Goal: Check status: Check status

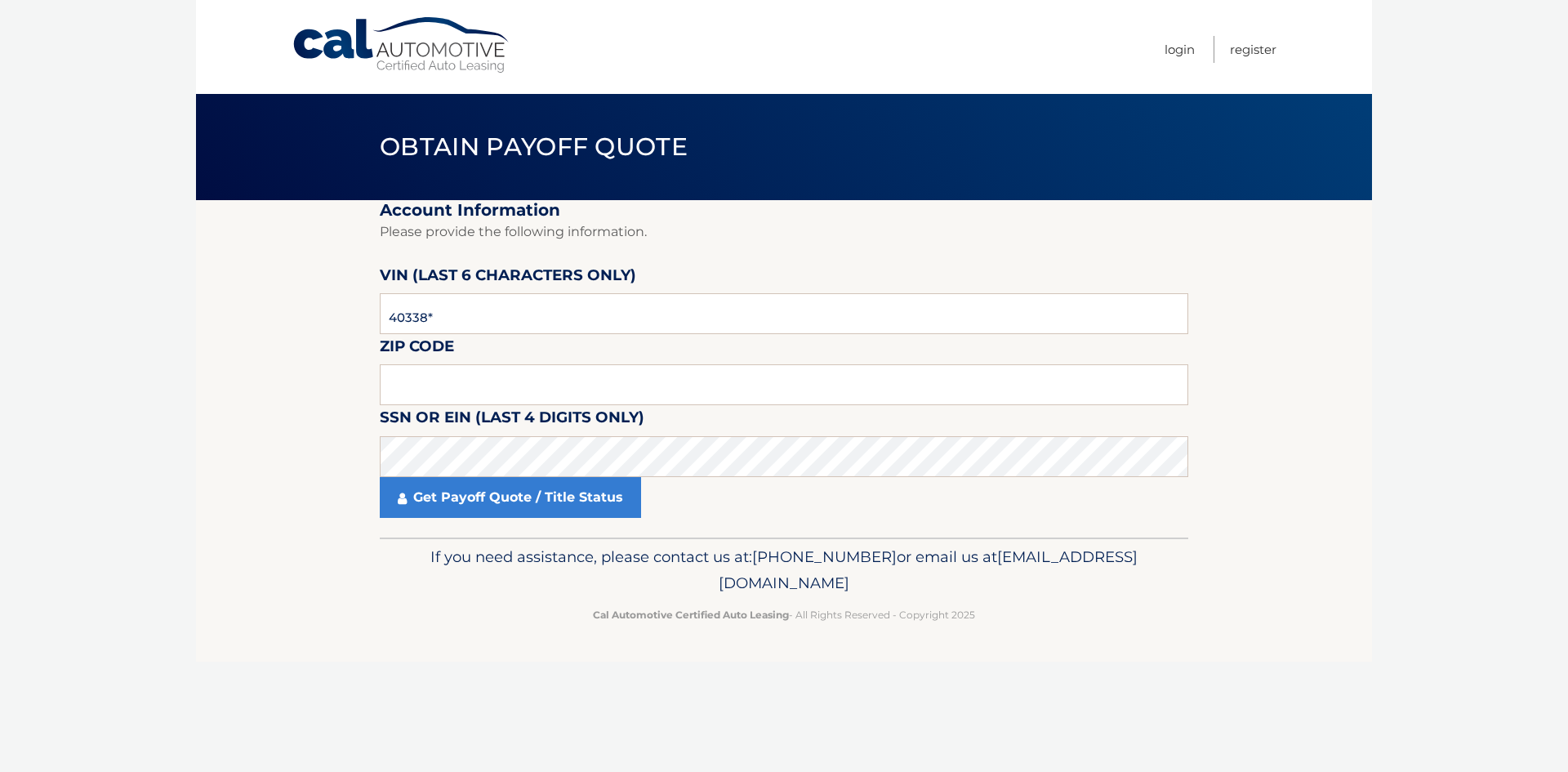
type input "403381"
type input "14020"
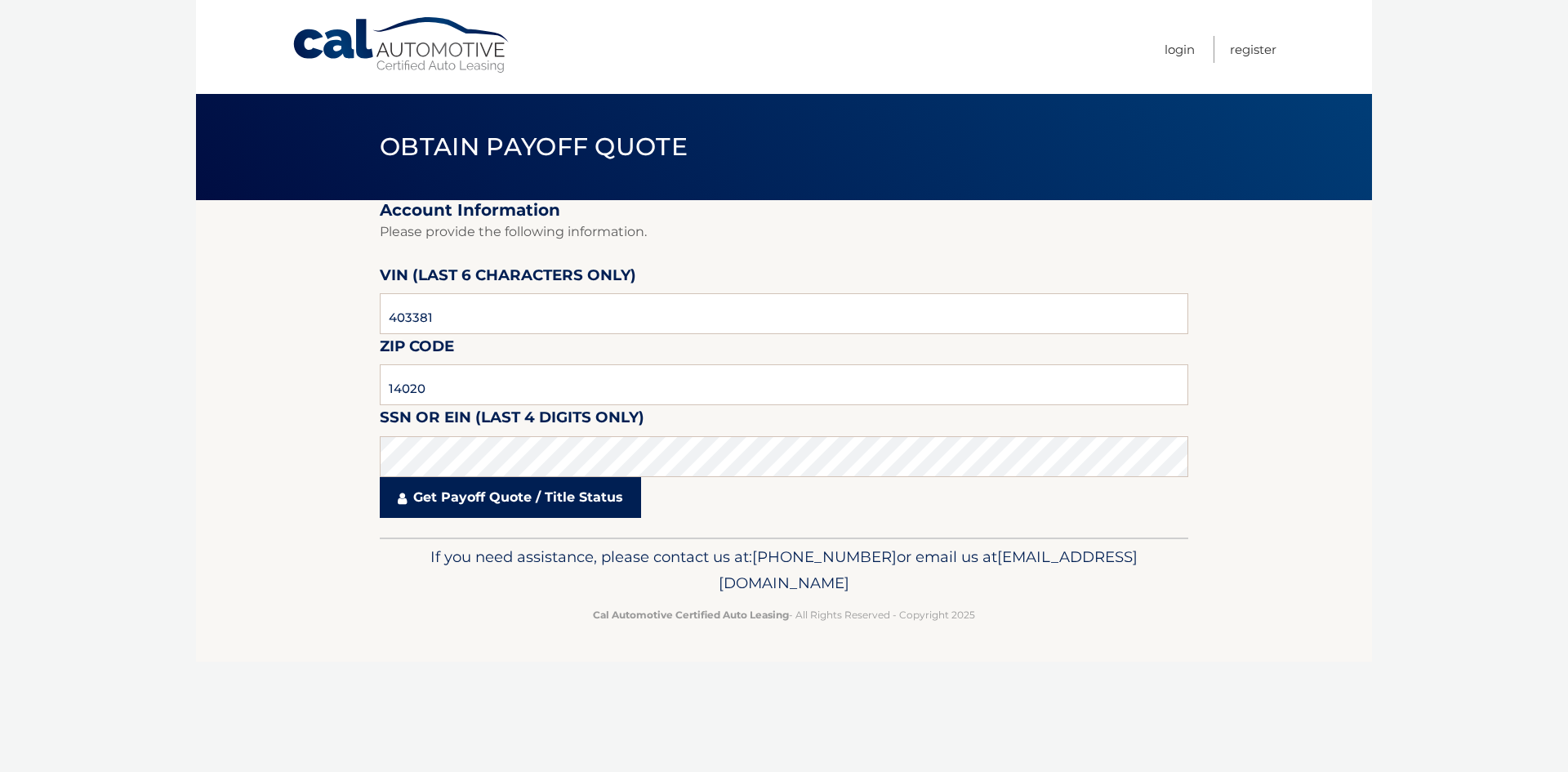
click at [443, 489] on link "Get Payoff Quote / Title Status" at bounding box center [510, 497] width 261 height 41
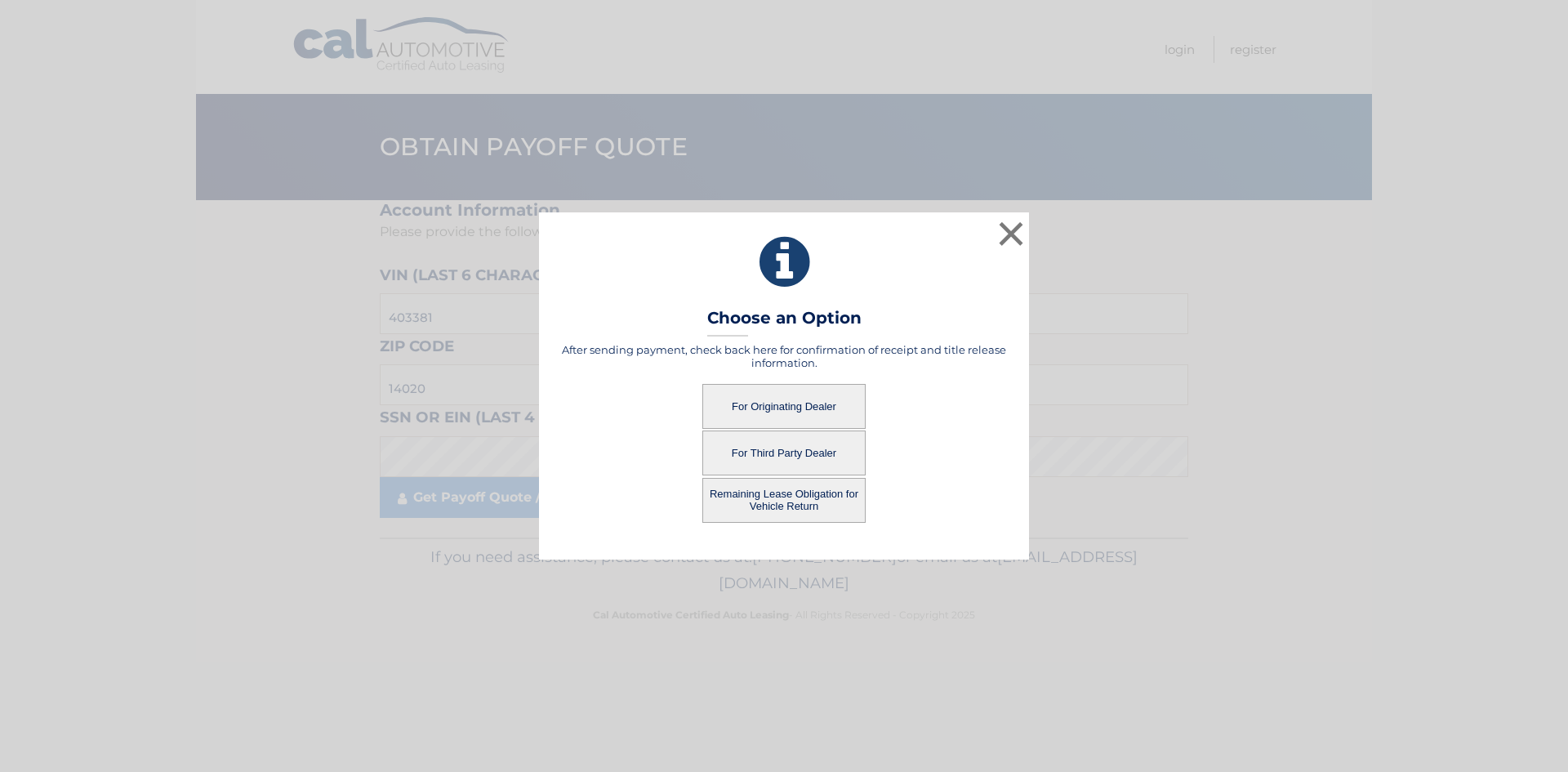
click at [798, 497] on button "Remaining Lease Obligation for Vehicle Return" at bounding box center [784, 500] width 163 height 45
click at [794, 500] on button "Remaining Lease Obligation for Vehicle Return" at bounding box center [784, 500] width 163 height 45
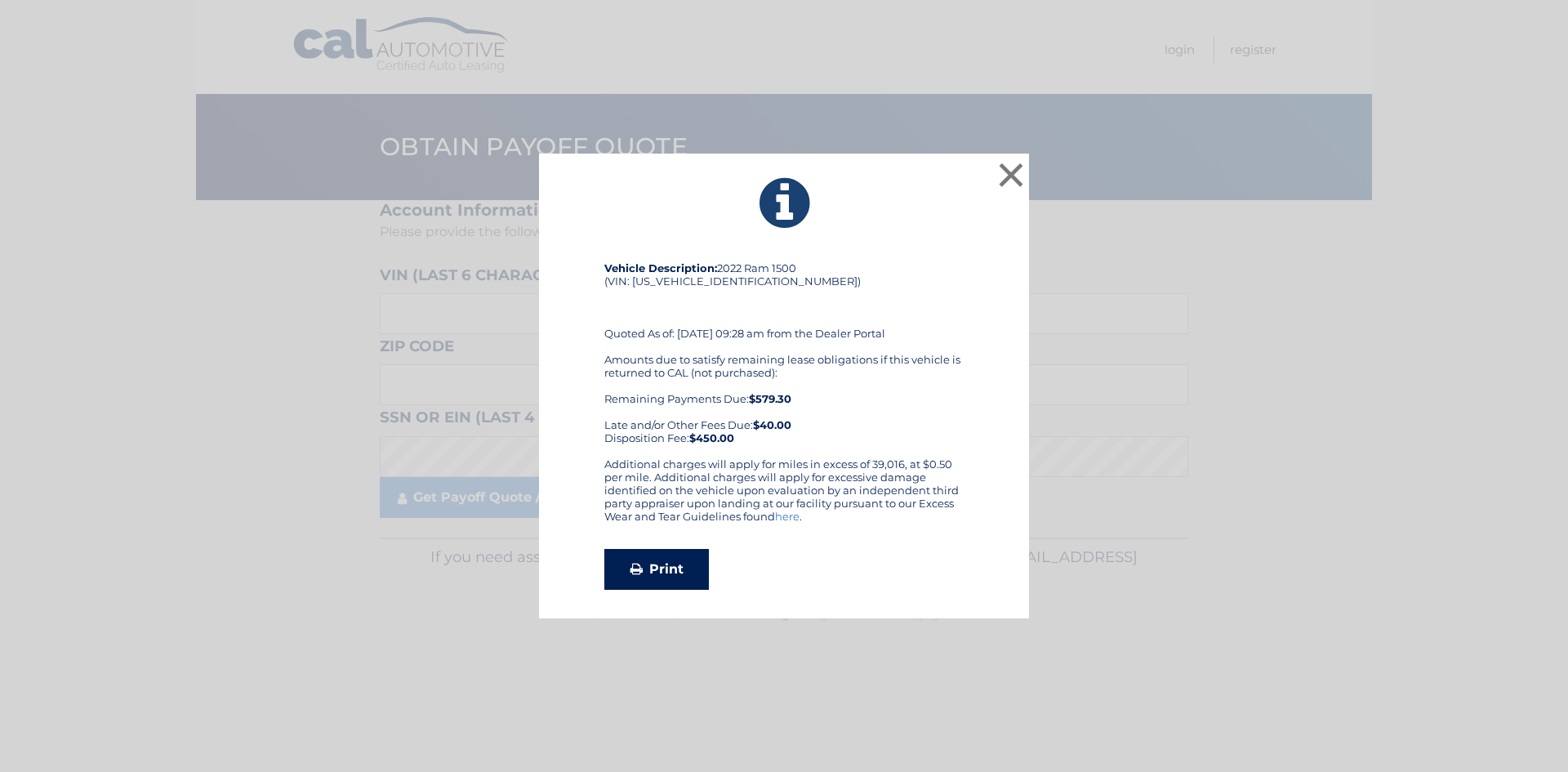
click at [652, 574] on link "Print" at bounding box center [656, 569] width 105 height 41
click at [1014, 172] on button "×" at bounding box center [1011, 175] width 33 height 33
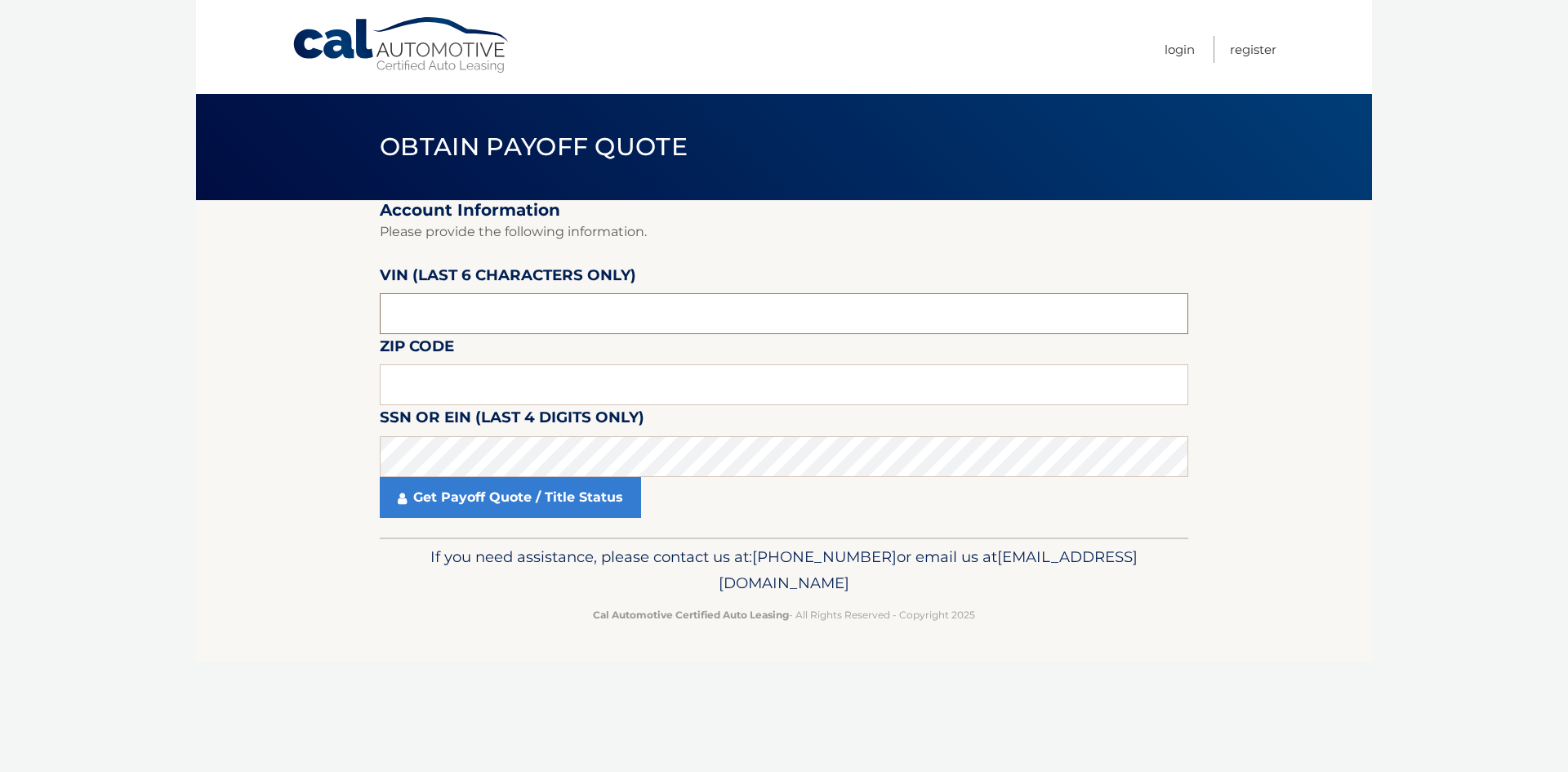
click at [447, 316] on input "text" at bounding box center [784, 313] width 808 height 41
type input "403381"
type input "14020"
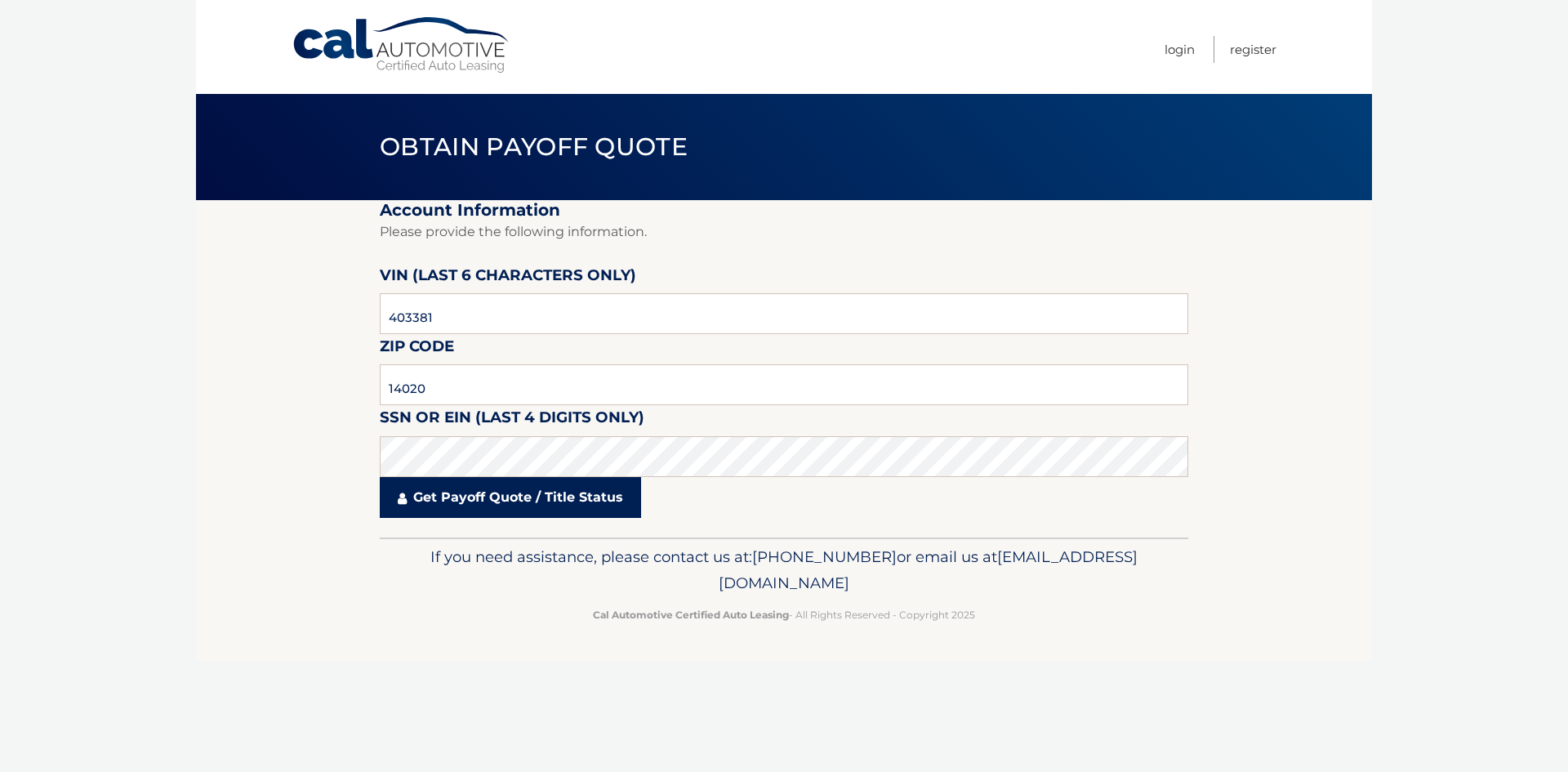
click at [514, 488] on link "Get Payoff Quote / Title Status" at bounding box center [510, 497] width 261 height 41
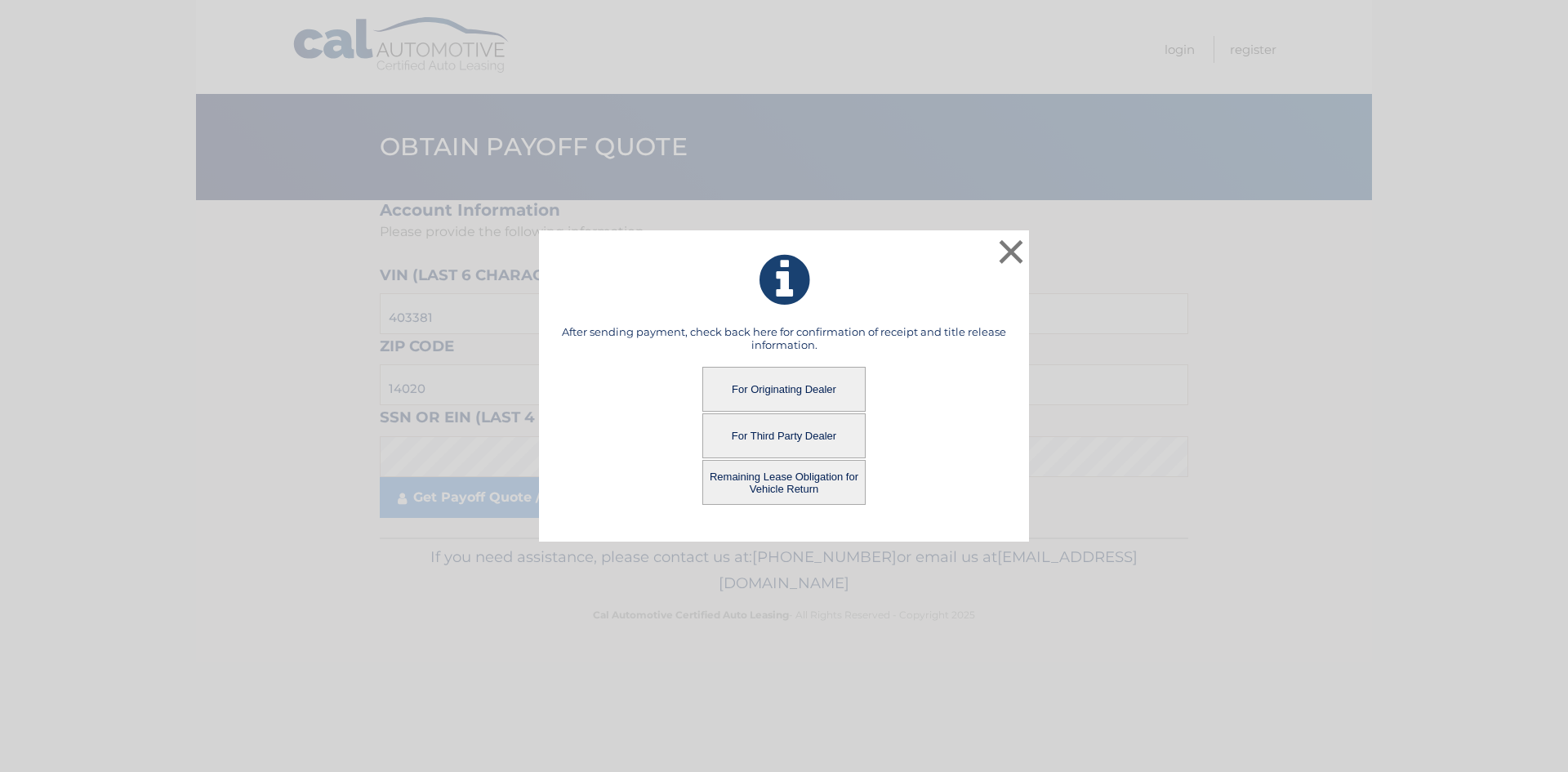
click at [798, 436] on button "For Third Party Dealer" at bounding box center [784, 435] width 163 height 45
click at [782, 426] on button "For Third Party Dealer" at bounding box center [784, 435] width 163 height 45
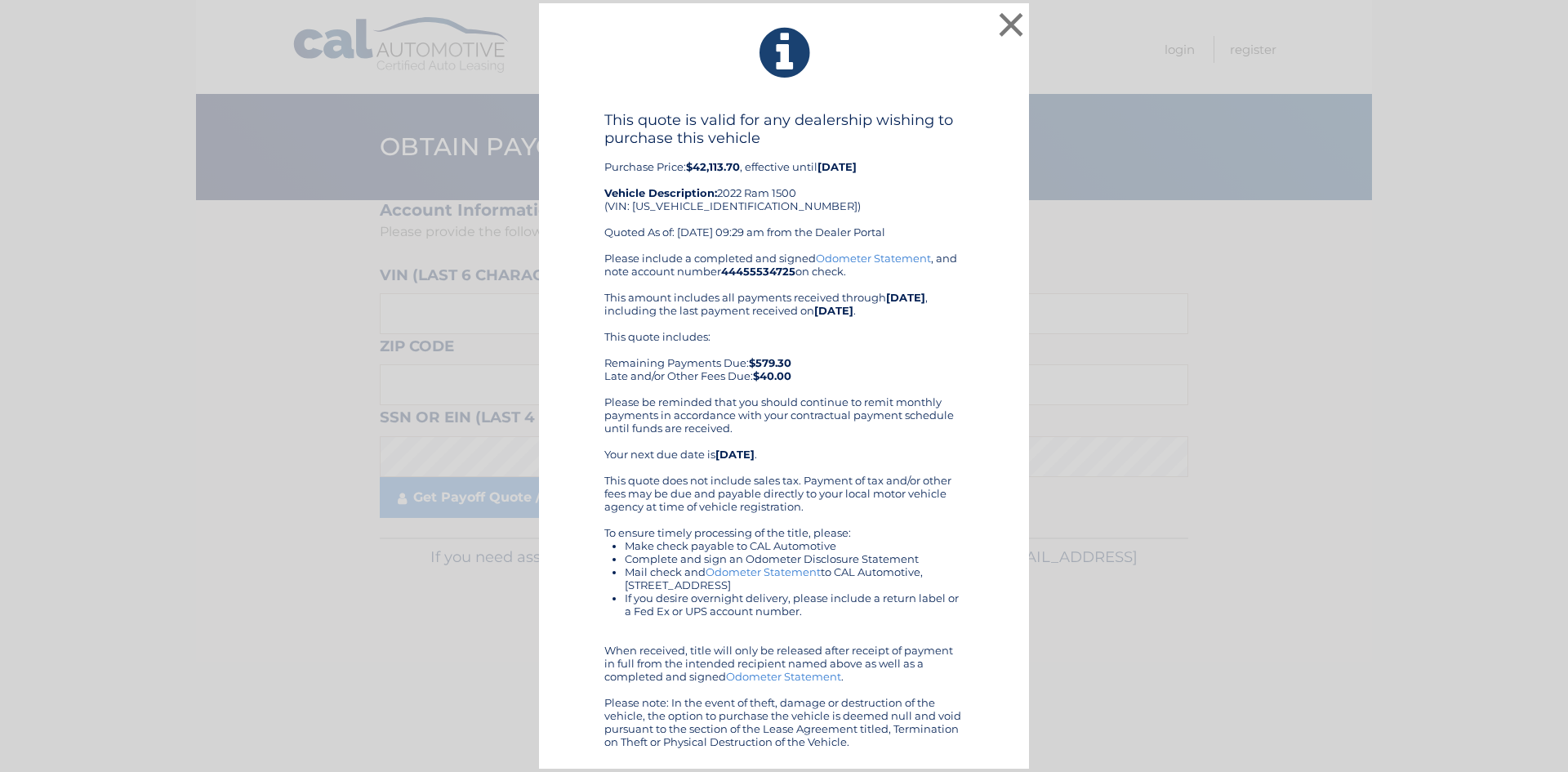
click at [754, 293] on div "Please include a completed and signed Odometer Statement , and note account num…" at bounding box center [784, 500] width 359 height 497
click at [800, 391] on div "Please include a completed and signed Odometer Statement , and note account num…" at bounding box center [784, 500] width 359 height 497
drag, startPoint x: 813, startPoint y: 378, endPoint x: 491, endPoint y: 333, distance: 325.1
click at [491, 333] on div "× This quote is valid for any dealership wishing to purchase this vehicle Purch…" at bounding box center [784, 387] width 1555 height 767
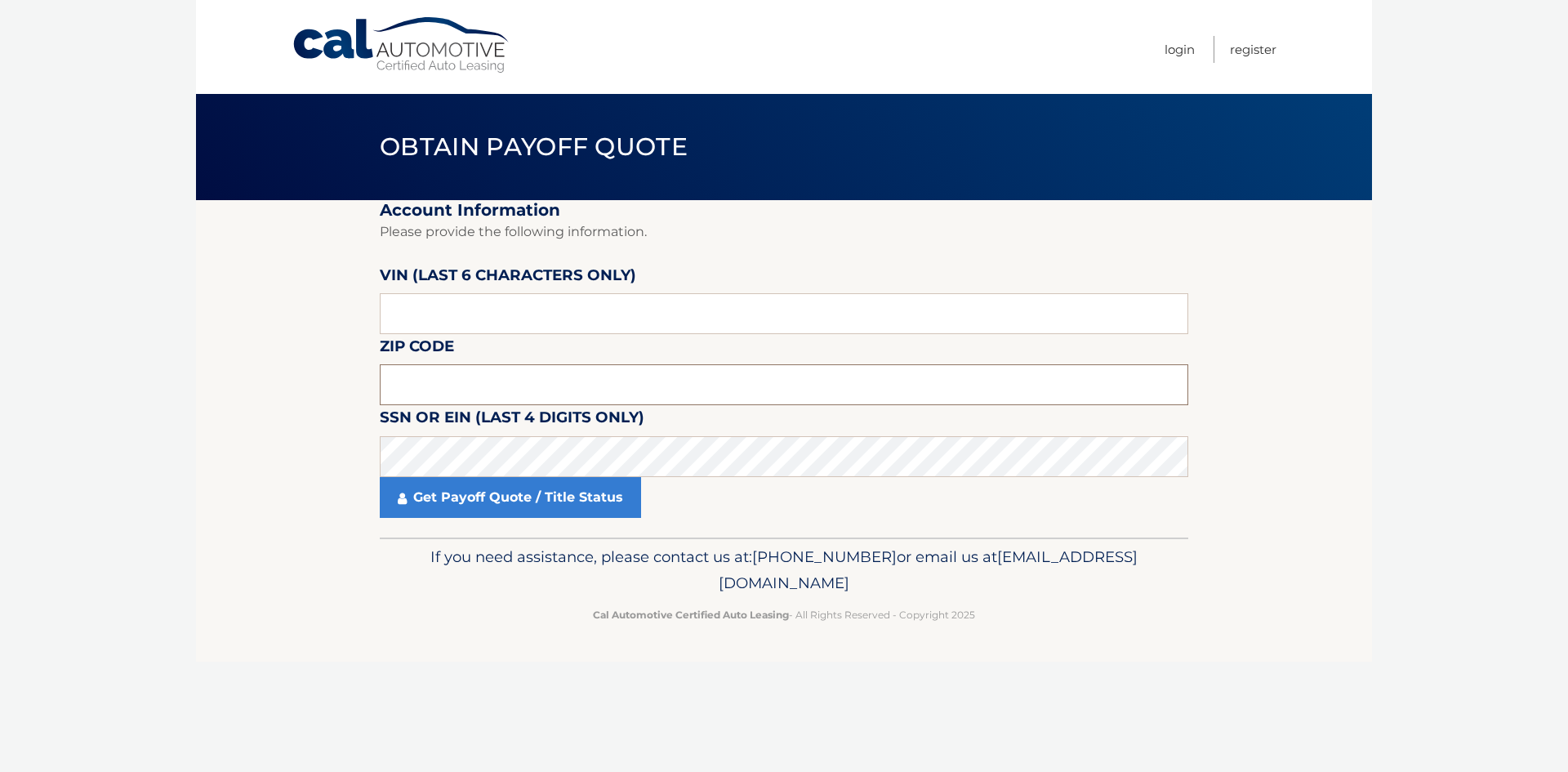
click at [966, 404] on input "text" at bounding box center [784, 384] width 808 height 41
click at [473, 308] on input "text" at bounding box center [784, 313] width 808 height 41
type input "403381"
type input "14020"
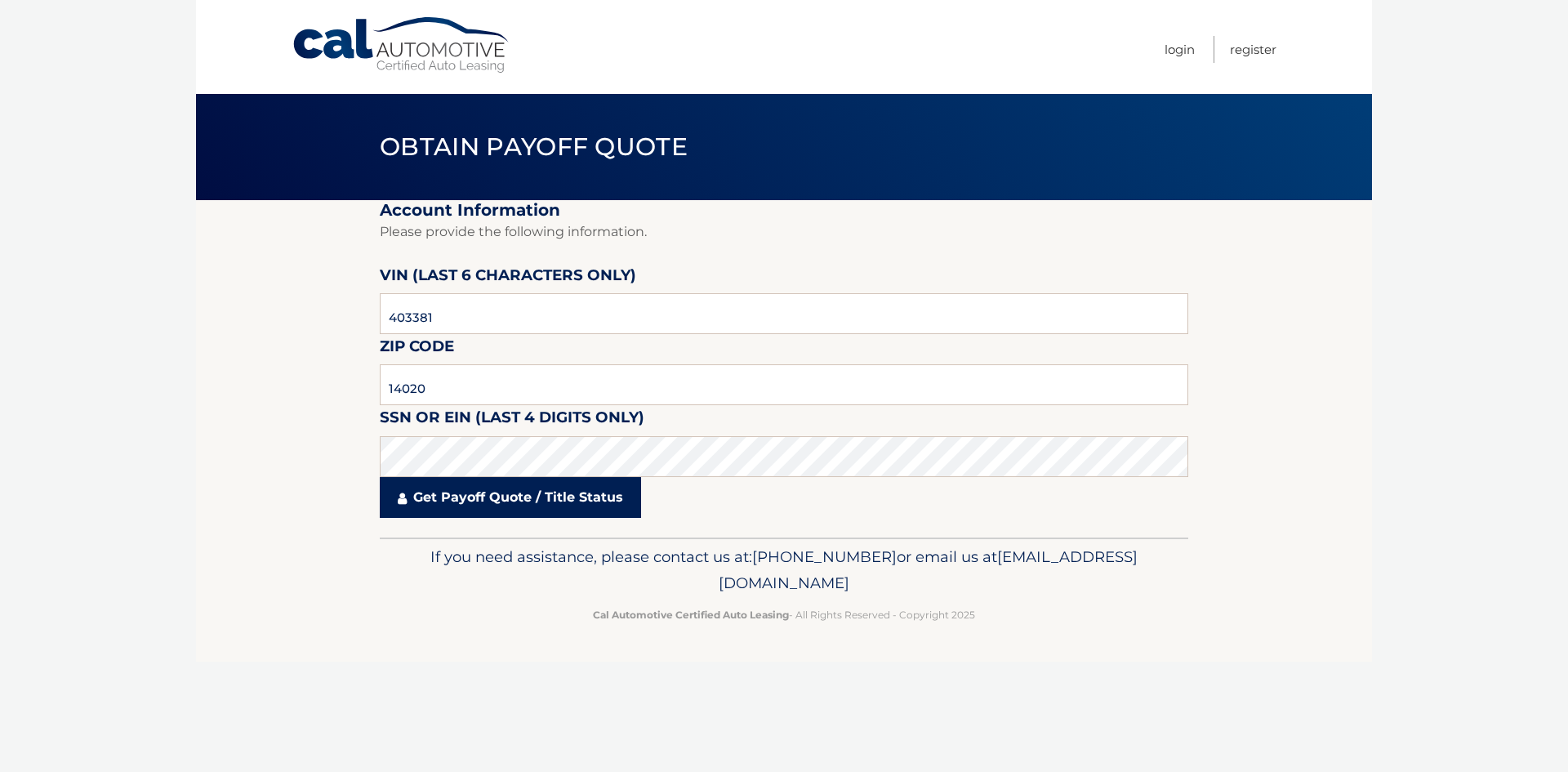
click at [527, 494] on link "Get Payoff Quote / Title Status" at bounding box center [510, 497] width 261 height 41
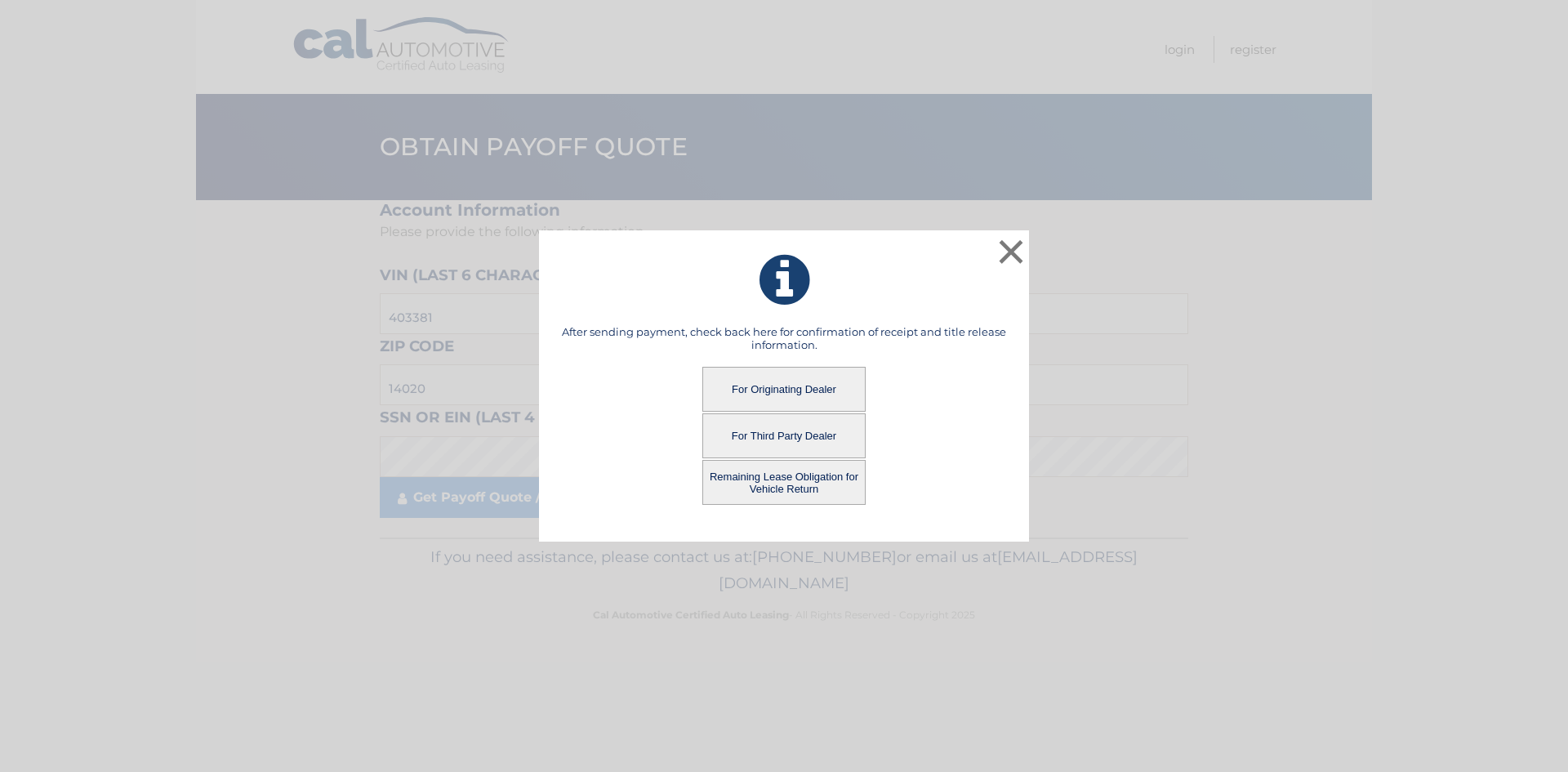
click at [784, 455] on button "For Third Party Dealer" at bounding box center [784, 435] width 163 height 45
click at [784, 442] on button "For Third Party Dealer" at bounding box center [784, 435] width 163 height 45
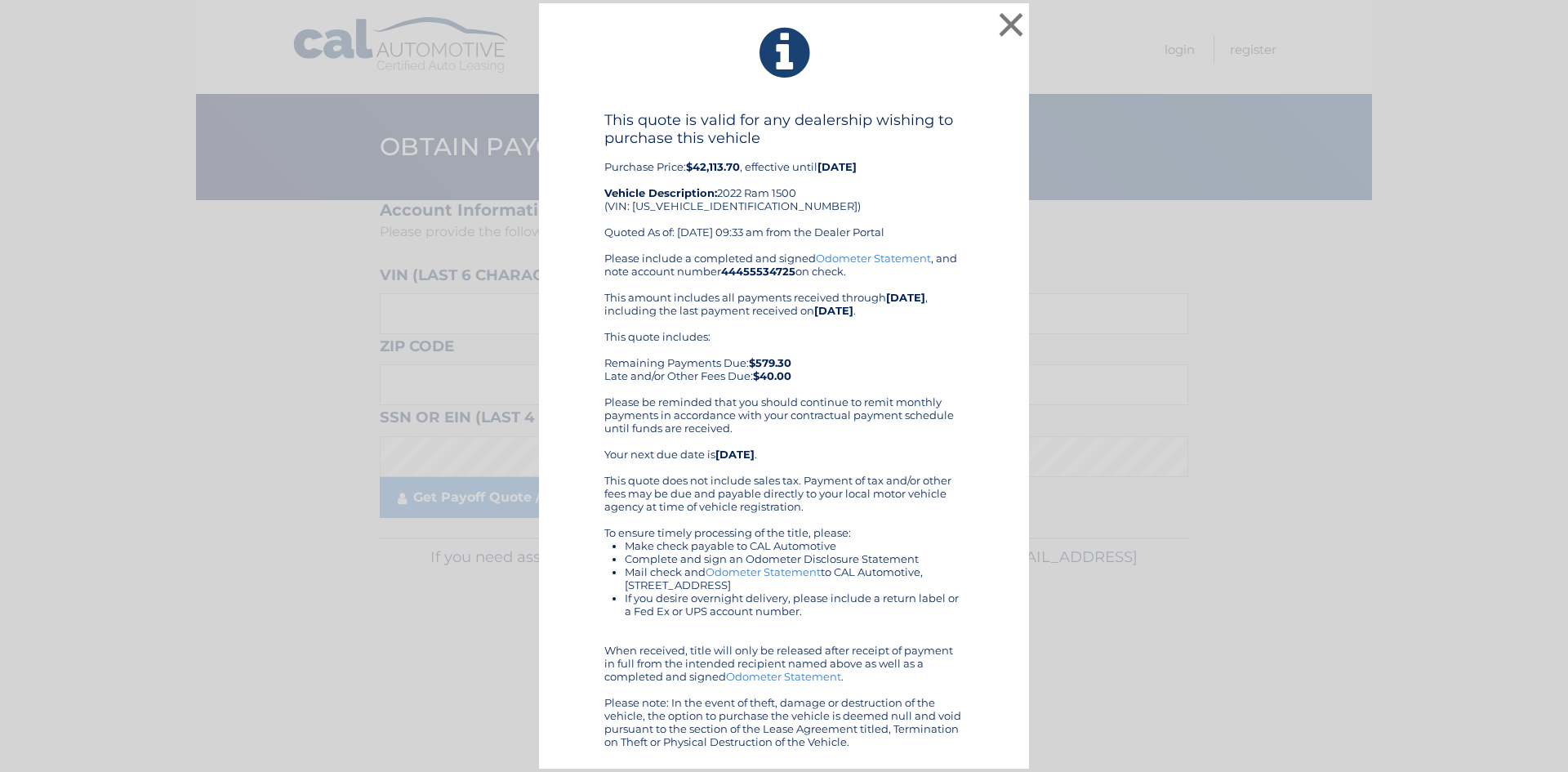
click at [817, 458] on div "Please include a completed and signed Odometer Statement , and note account num…" at bounding box center [784, 500] width 359 height 497
click at [1006, 27] on button "×" at bounding box center [1011, 25] width 33 height 33
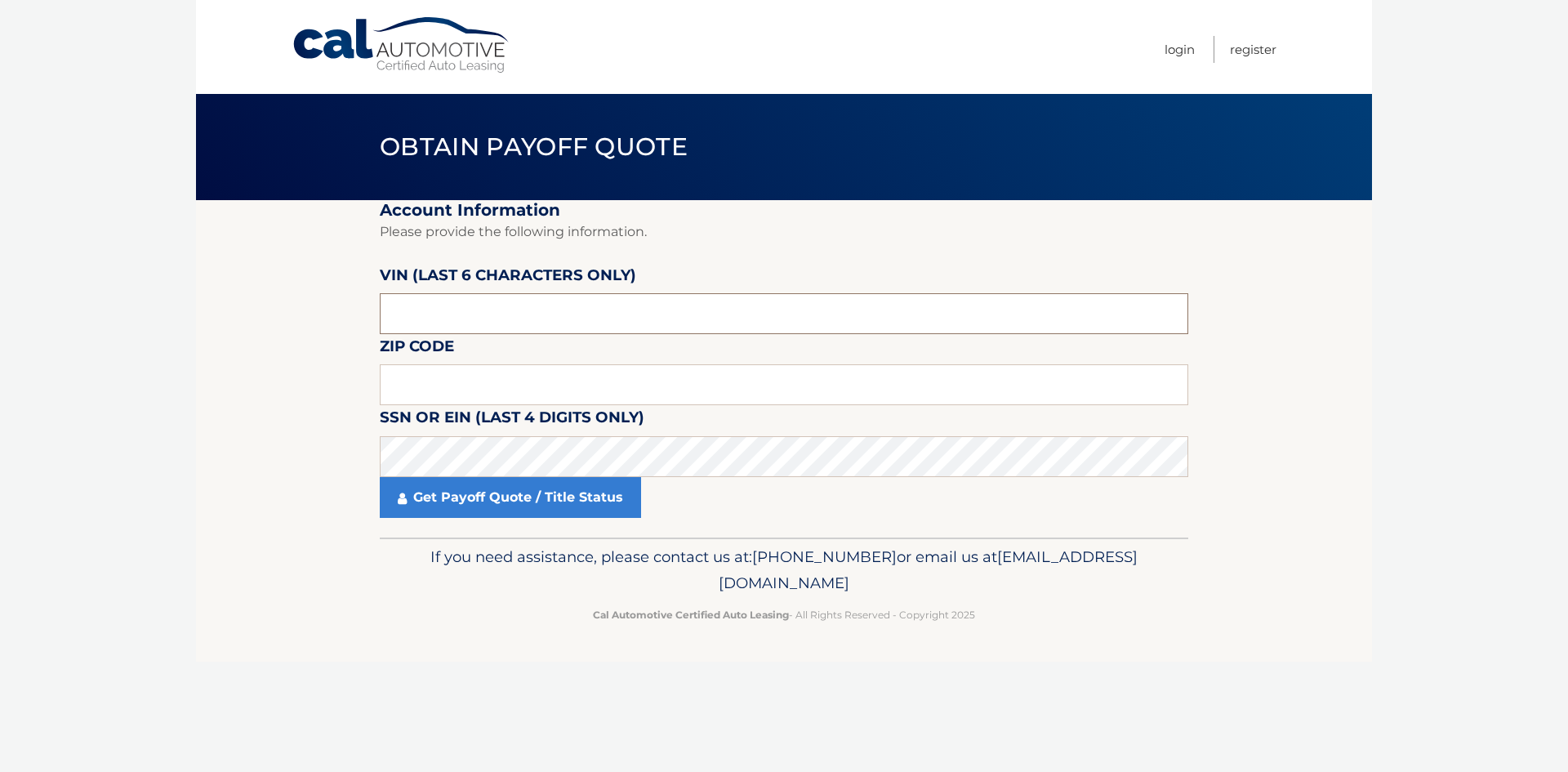
click at [432, 314] on input "text" at bounding box center [784, 313] width 808 height 41
type input "403381"
click at [460, 401] on input "text" at bounding box center [784, 384] width 808 height 41
type input "14020"
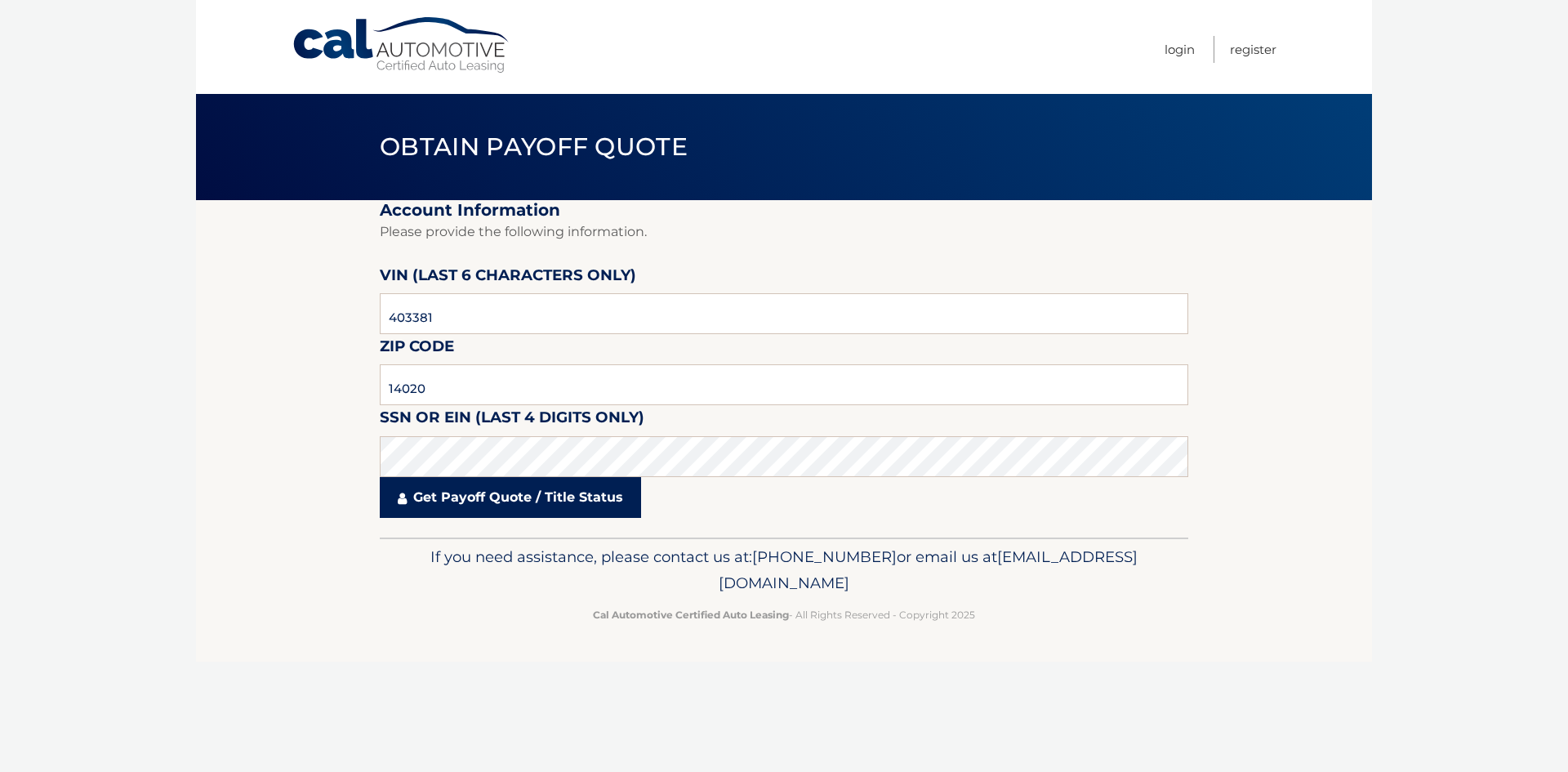
click at [465, 497] on link "Get Payoff Quote / Title Status" at bounding box center [510, 497] width 261 height 41
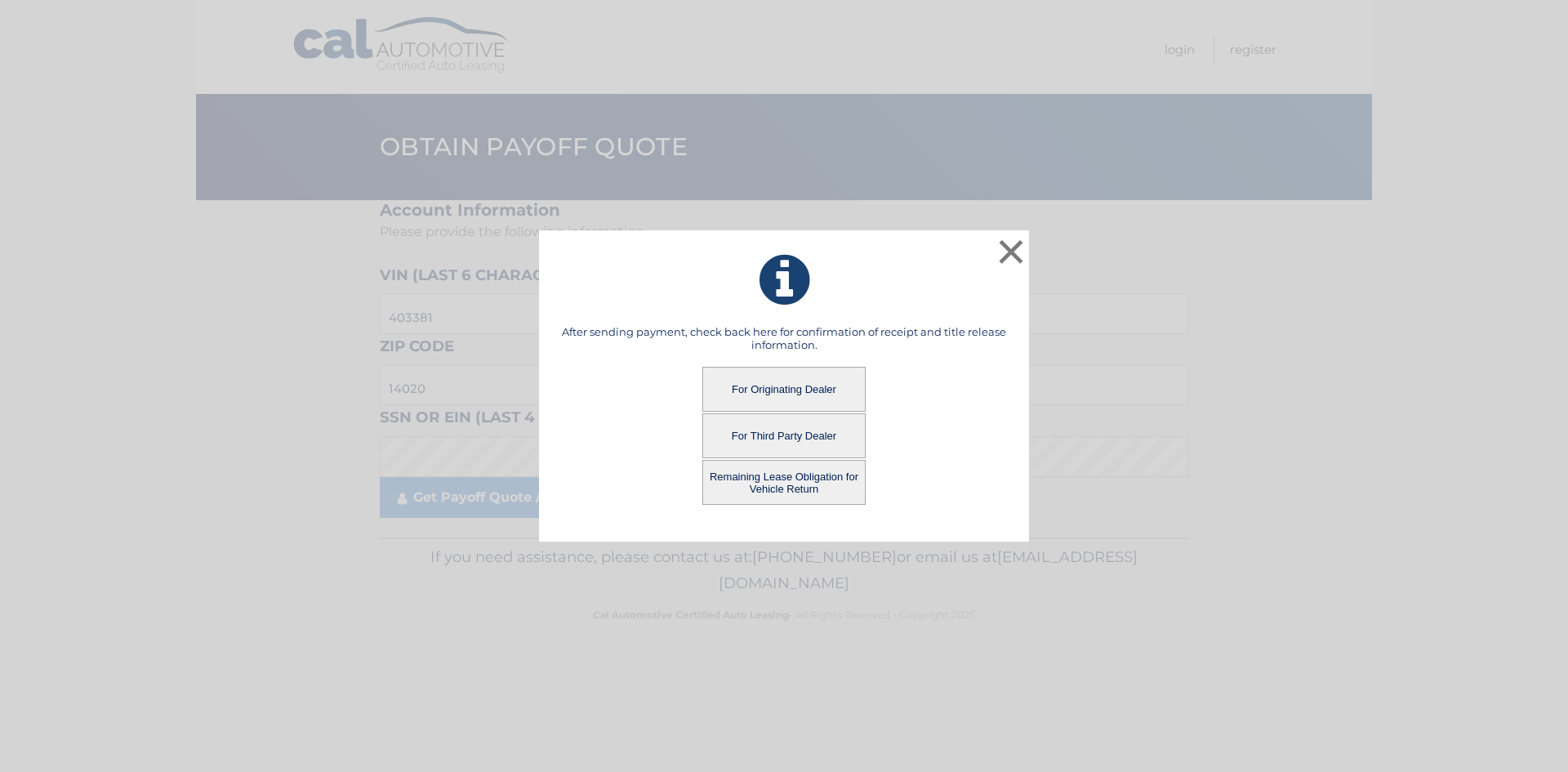
click at [797, 439] on button "For Third Party Dealer" at bounding box center [784, 435] width 163 height 45
click at [792, 435] on button "For Third Party Dealer" at bounding box center [784, 435] width 163 height 45
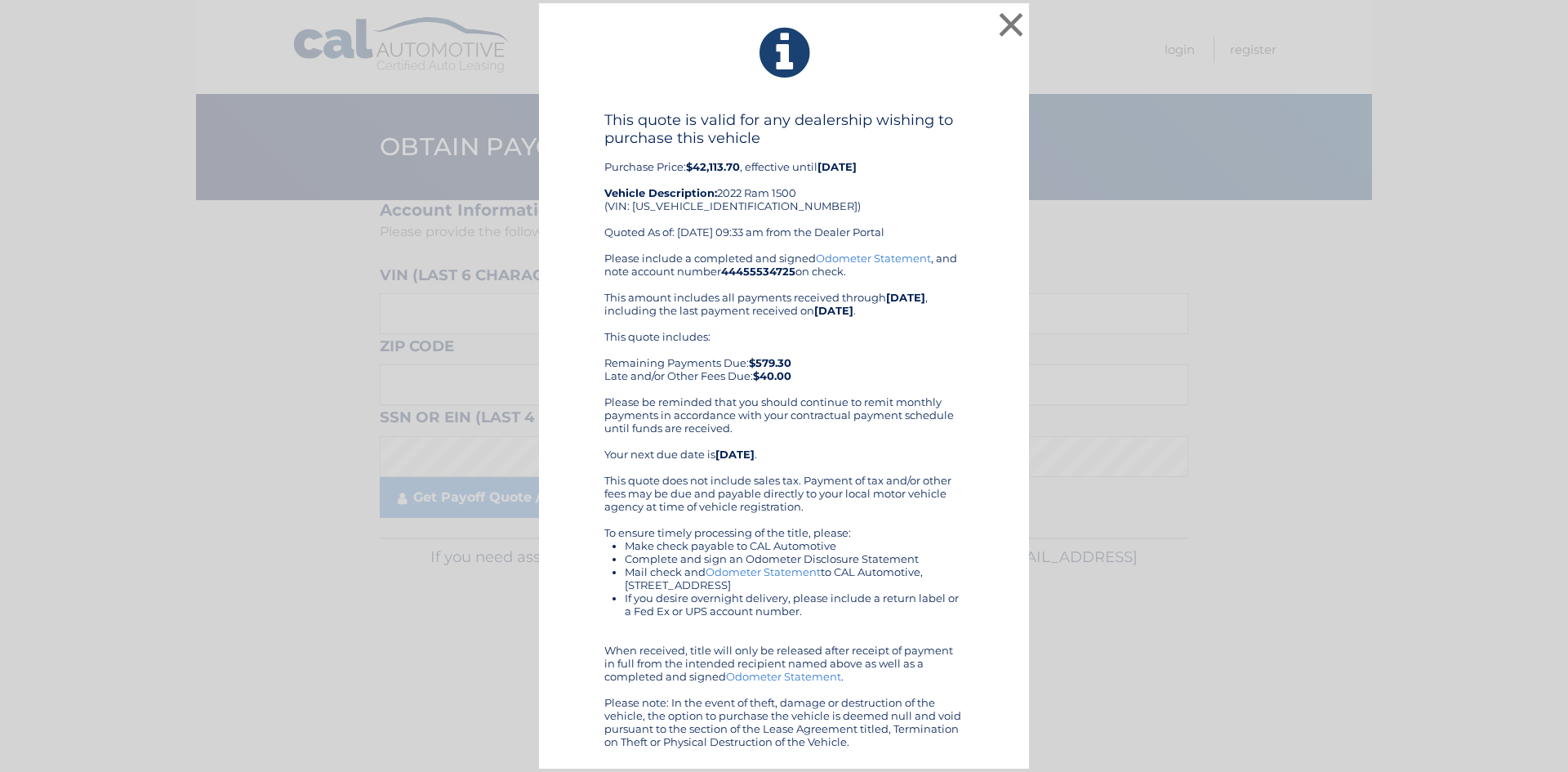
click at [1315, 601] on div "× This quote is valid for any dealership wishing to purchase this vehicle Purch…" at bounding box center [784, 387] width 1555 height 767
